Goal: Navigation & Orientation: Find specific page/section

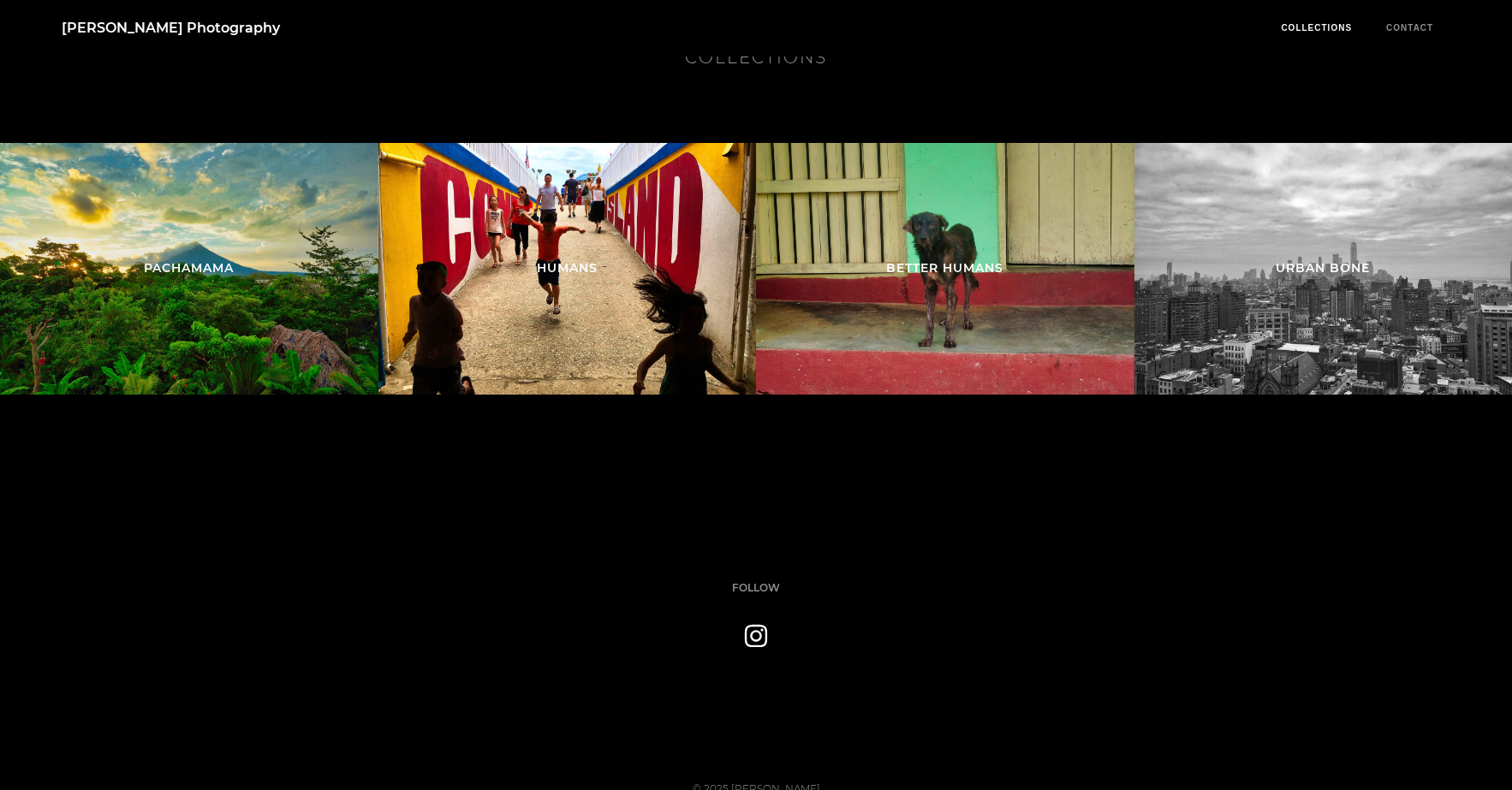
scroll to position [3379, 0]
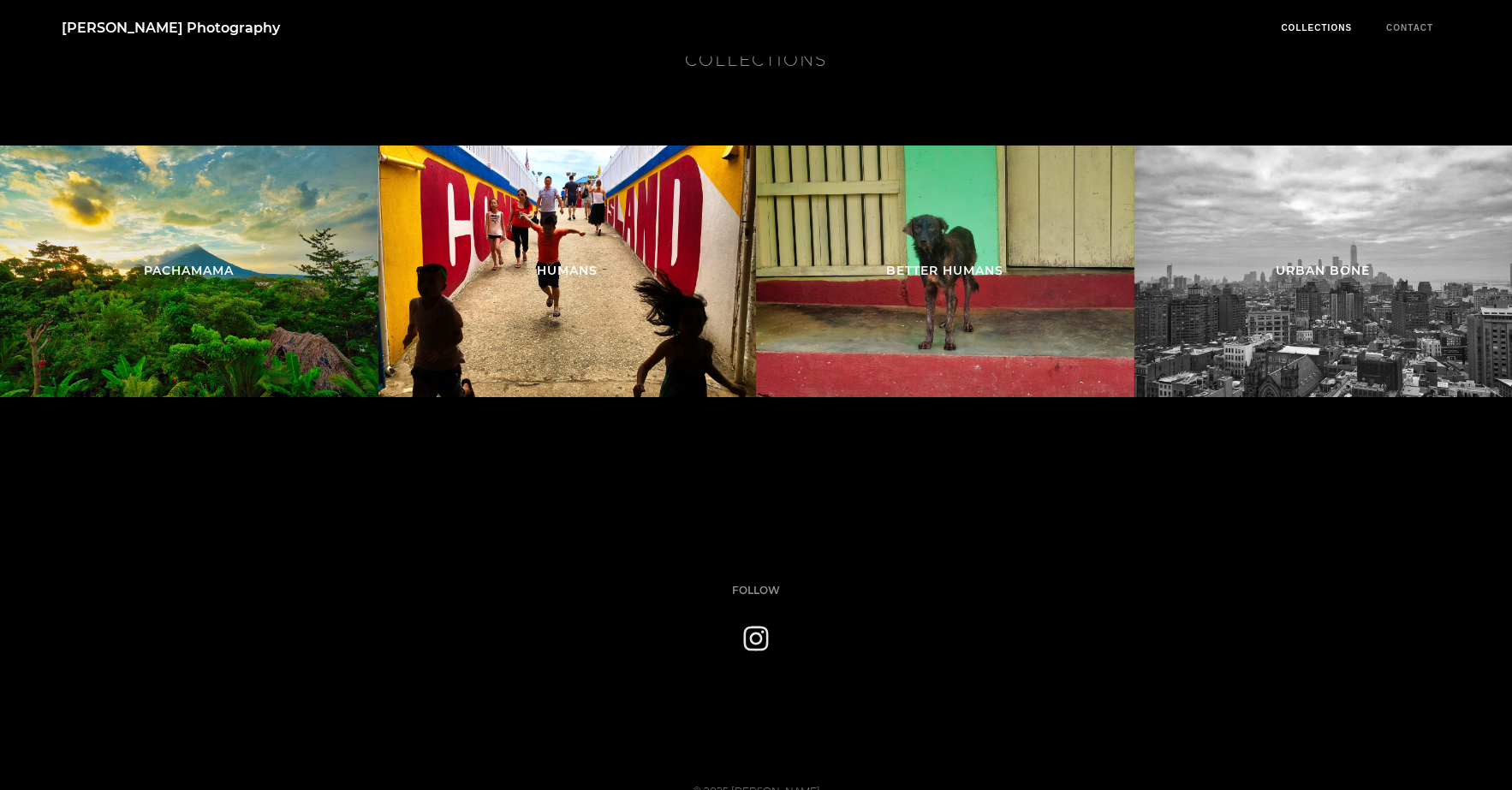
click at [749, 642] on icon at bounding box center [756, 637] width 28 height 28
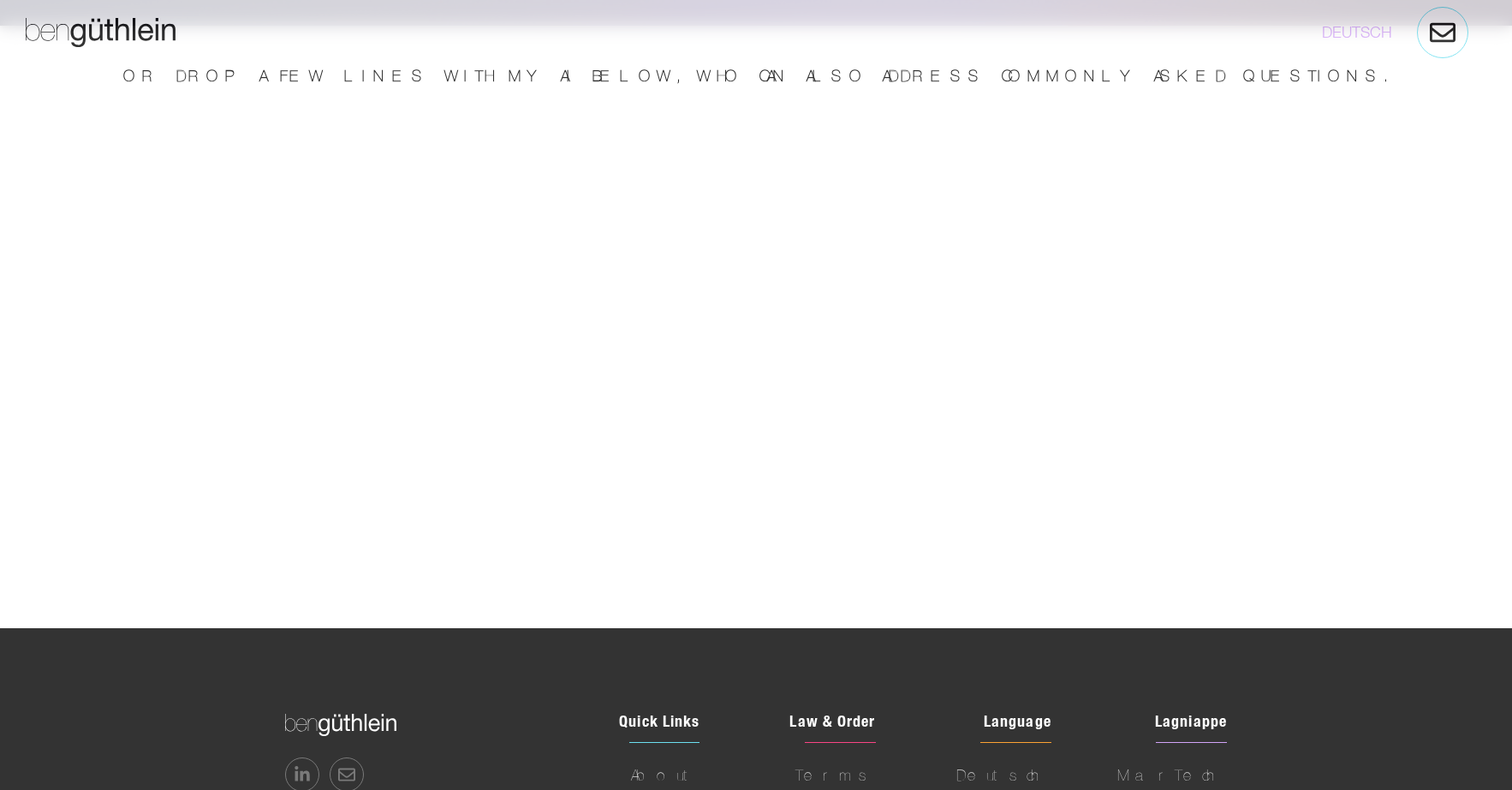
scroll to position [4832, 0]
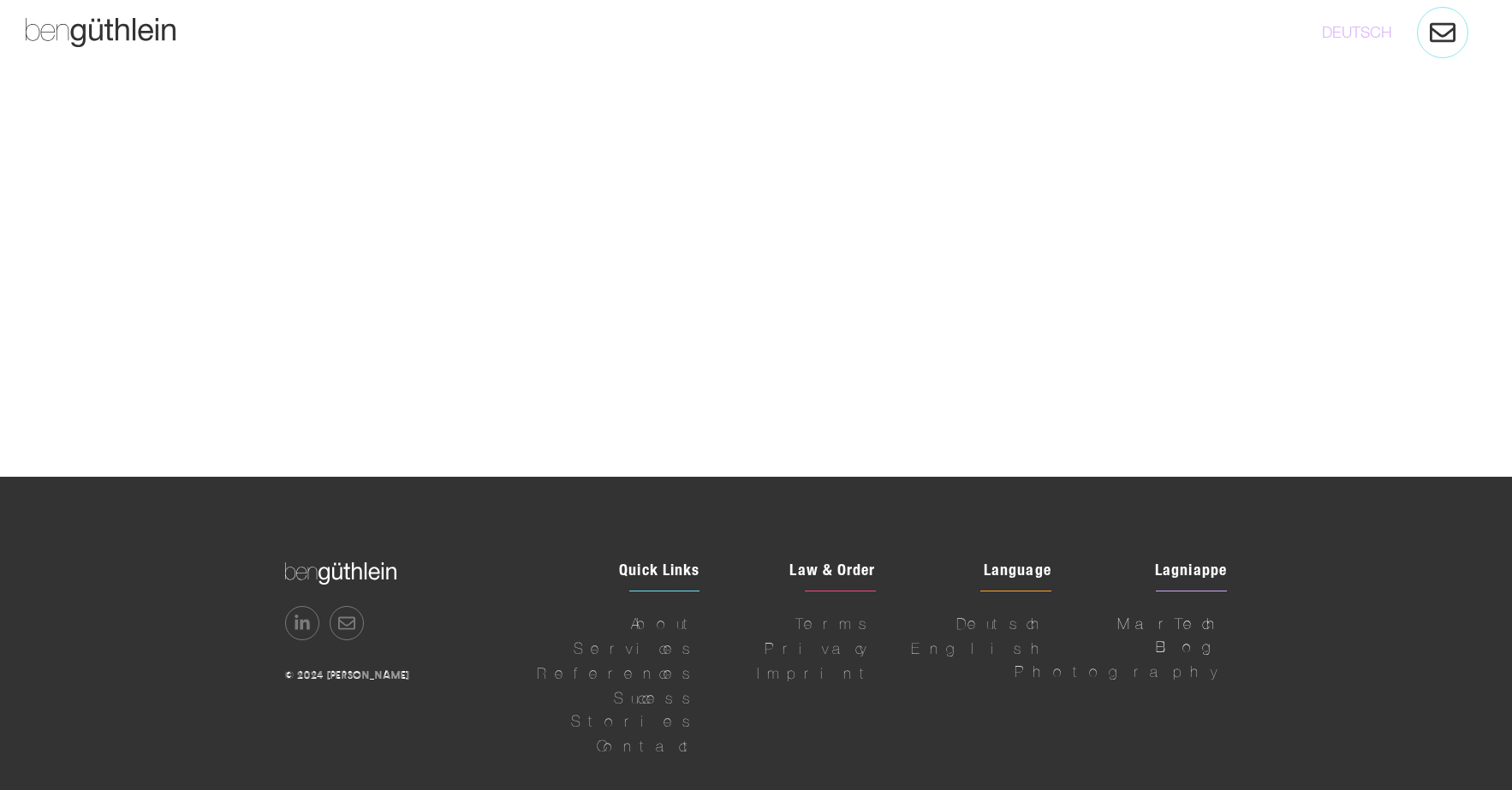
click at [1169, 612] on span "MarTech Blog" at bounding box center [1156, 635] width 141 height 46
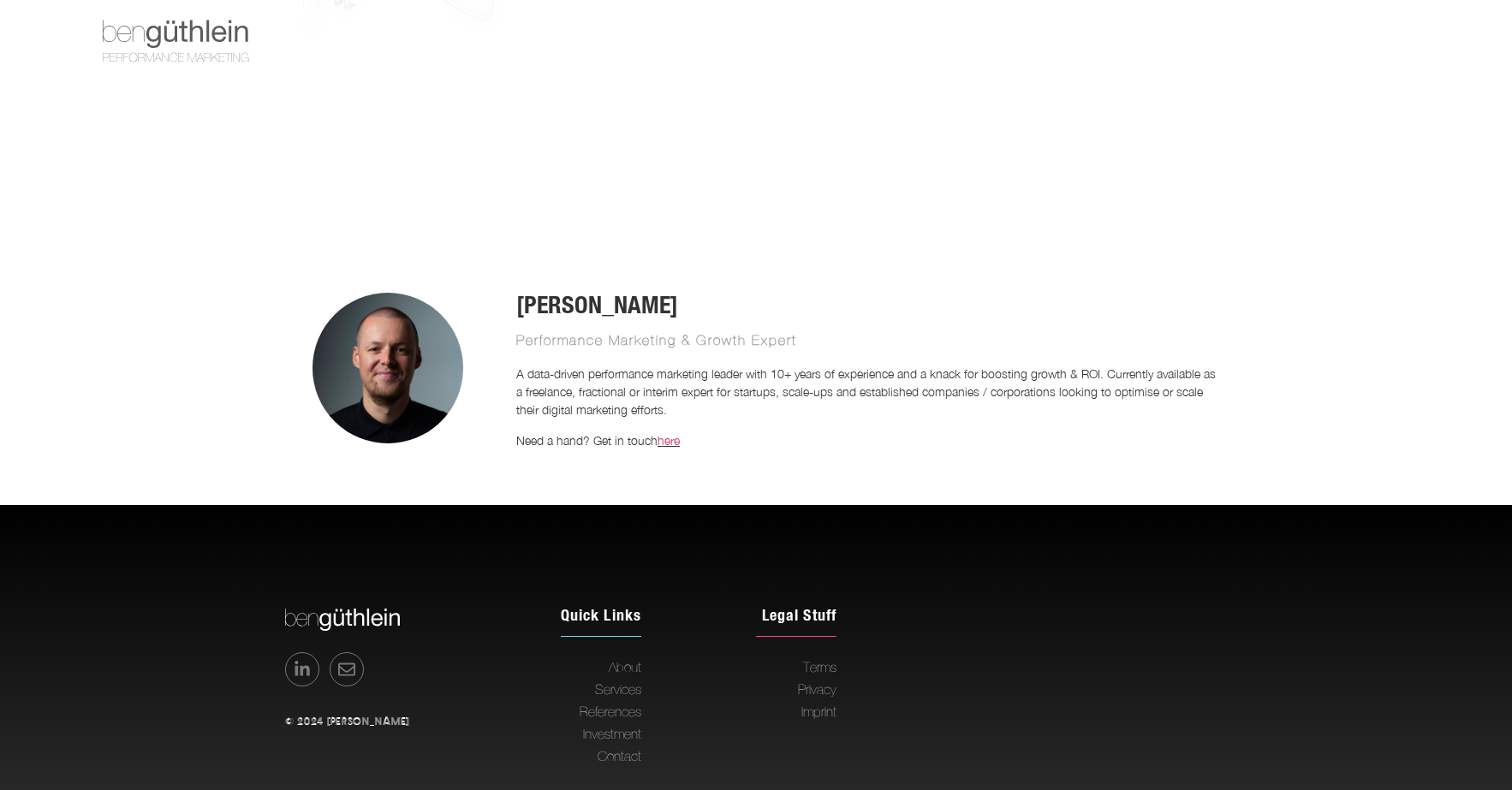
scroll to position [934, 0]
